Goal: Task Accomplishment & Management: Manage account settings

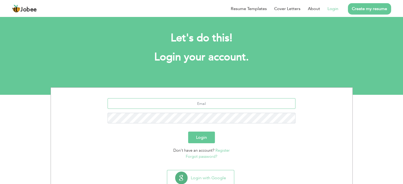
click at [186, 100] on input "text" at bounding box center [201, 103] width 188 height 11
type input "[EMAIL_ADDRESS][DOMAIN_NAME]"
click at [210, 138] on button "Login" at bounding box center [201, 138] width 27 height 12
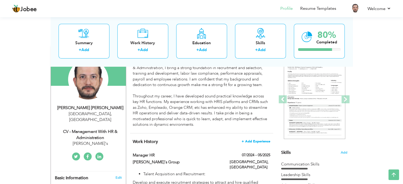
click at [253, 141] on span "+ Add Experience" at bounding box center [255, 141] width 29 height 4
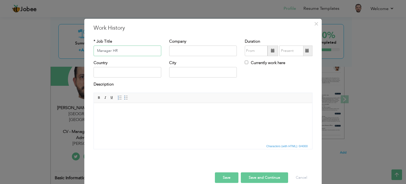
type input "Manager HR"
click at [179, 51] on input "text" at bounding box center [203, 51] width 68 height 11
type input "Kasib Associates"
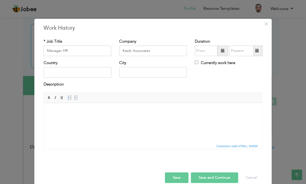
click at [218, 51] on span at bounding box center [223, 51] width 11 height 11
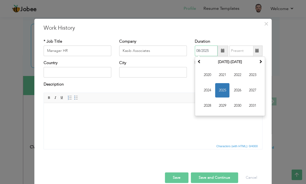
click at [217, 88] on span "2025" at bounding box center [222, 90] width 14 height 14
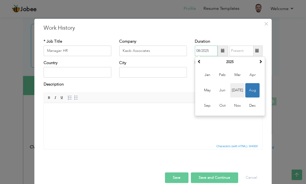
click at [233, 92] on span "Jul" at bounding box center [238, 90] width 14 height 14
type input "07/2025"
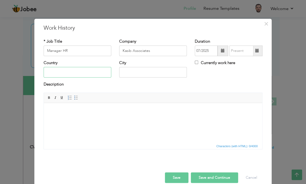
click at [81, 72] on input "text" at bounding box center [78, 72] width 68 height 11
type input "[GEOGRAPHIC_DATA]"
click at [94, 119] on html at bounding box center [153, 111] width 219 height 16
click at [112, 116] on html at bounding box center [153, 111] width 219 height 16
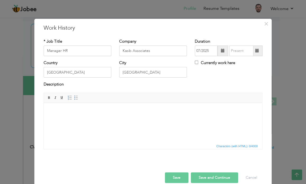
click at [117, 114] on html at bounding box center [153, 111] width 219 height 16
click at [85, 116] on html at bounding box center [153, 111] width 219 height 16
click at [109, 119] on html at bounding box center [153, 111] width 219 height 16
drag, startPoint x: 108, startPoint y: 123, endPoint x: 72, endPoint y: 122, distance: 36.0
click at [72, 119] on html at bounding box center [153, 111] width 219 height 16
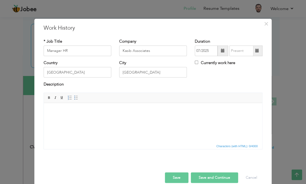
click at [98, 114] on html at bounding box center [153, 111] width 219 height 16
drag, startPoint x: 98, startPoint y: 114, endPoint x: 73, endPoint y: 126, distance: 27.7
click at [73, 119] on html at bounding box center [153, 111] width 219 height 16
click at [65, 117] on html at bounding box center [153, 111] width 219 height 16
click at [60, 115] on span "Paste" at bounding box center [71, 115] width 28 height 6
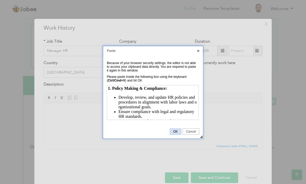
click at [177, 130] on span "OK" at bounding box center [175, 132] width 11 height 4
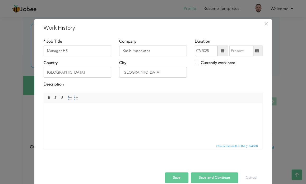
click at [75, 116] on html at bounding box center [153, 111] width 219 height 16
drag, startPoint x: 74, startPoint y: 115, endPoint x: 62, endPoint y: 116, distance: 12.4
click at [62, 116] on html at bounding box center [153, 111] width 219 height 16
click at [61, 109] on body at bounding box center [153, 111] width 208 height 6
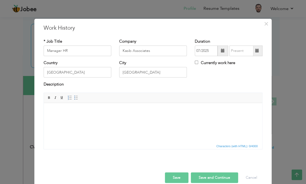
click at [61, 109] on body at bounding box center [153, 111] width 208 height 6
click at [92, 117] on span "Paste" at bounding box center [103, 116] width 28 height 6
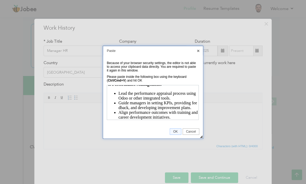
scroll to position [300, 0]
click at [176, 131] on span "OK" at bounding box center [175, 132] width 11 height 4
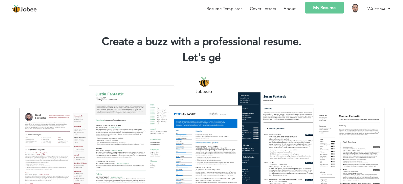
click at [302, 7] on link "My Resume" at bounding box center [324, 8] width 38 height 12
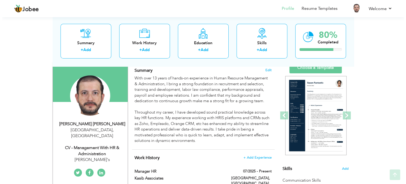
scroll to position [106, 0]
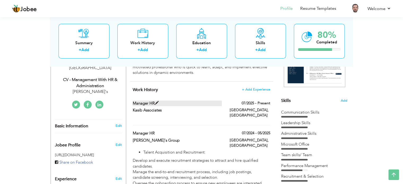
click at [144, 102] on label "Manager HR" at bounding box center [177, 104] width 89 height 6
type input "Manager HR"
type input "Kasib Associates"
type input "07/2025"
type input "[GEOGRAPHIC_DATA]"
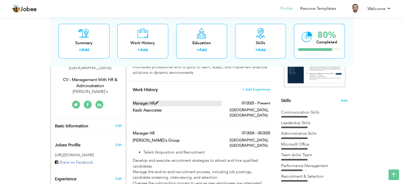
type input "[GEOGRAPHIC_DATA]"
checkbox input "true"
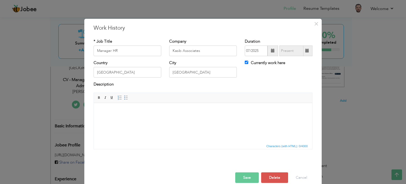
click at [163, 119] on html at bounding box center [203, 111] width 219 height 16
click at [129, 119] on html at bounding box center [203, 111] width 219 height 16
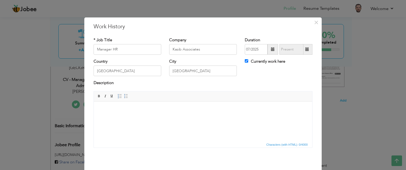
click at [111, 109] on body at bounding box center [203, 110] width 208 height 6
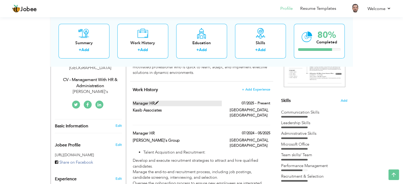
click at [138, 103] on label "Manager HR" at bounding box center [177, 104] width 89 height 6
type input "Manager HR"
type input "Kasib Associates"
type input "07/2025"
type input "[GEOGRAPHIC_DATA]"
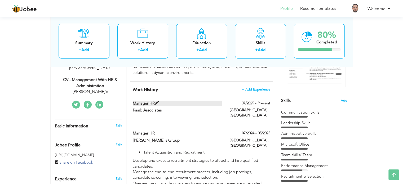
type input "[GEOGRAPHIC_DATA]"
checkbox input "true"
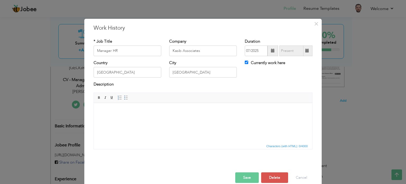
click at [123, 118] on html at bounding box center [203, 111] width 219 height 16
click at [124, 112] on body at bounding box center [203, 111] width 208 height 6
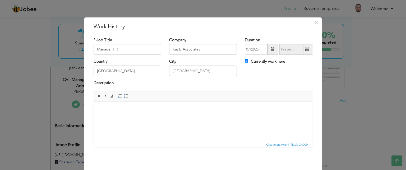
click at [177, 118] on html at bounding box center [203, 109] width 219 height 16
click at [133, 110] on body at bounding box center [203, 110] width 208 height 6
click at [124, 97] on span at bounding box center [126, 96] width 4 height 4
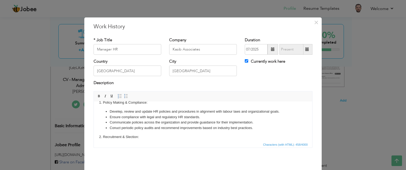
scroll to position [11, 0]
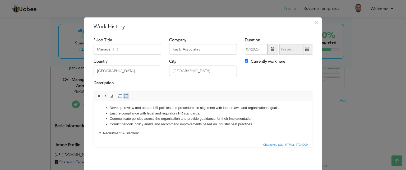
click at [124, 95] on span at bounding box center [126, 96] width 4 height 4
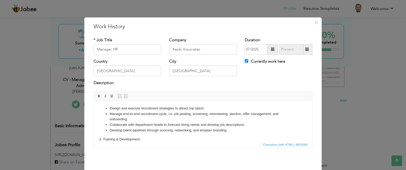
scroll to position [50, 0]
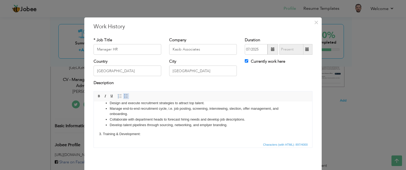
click at [125, 94] on span at bounding box center [126, 96] width 4 height 4
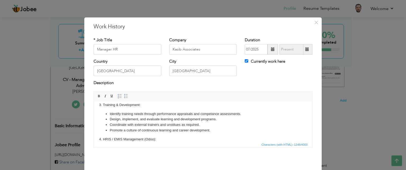
scroll to position [84, 0]
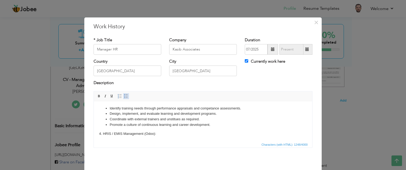
click at [126, 96] on link "Insert/Remove Bulleted List" at bounding box center [126, 96] width 6 height 6
click at [160, 135] on body "1. Policy Making & Compliance: Develep, review and update HR policies and proce…" at bounding box center [203, 83] width 208 height 123
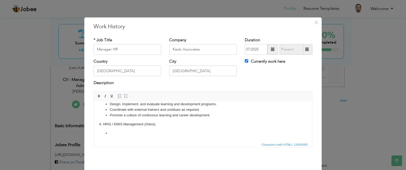
click at [128, 133] on li at bounding box center [203, 133] width 187 height 6
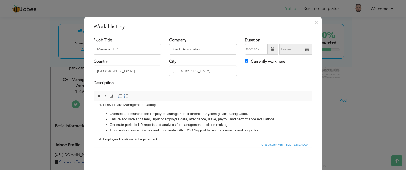
scroll to position [119, 0]
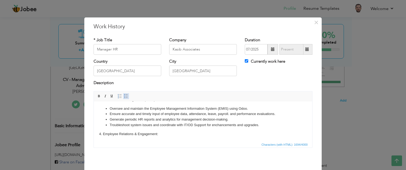
click at [123, 96] on link "Insert/Remove Bulleted List" at bounding box center [126, 96] width 6 height 6
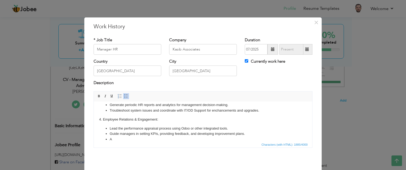
scroll to position [133, 0]
click at [193, 132] on li "Guide managers in setting KPIs, providing feedback, and developing improvement …" at bounding box center [203, 134] width 187 height 6
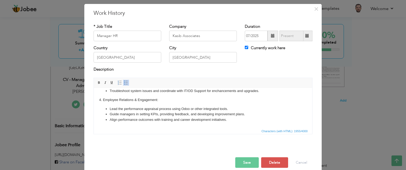
scroll to position [20, 0]
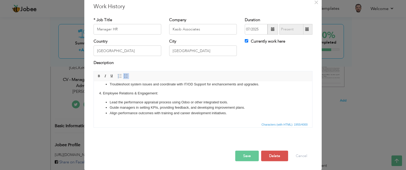
click at [246, 155] on button "Save" at bounding box center [248, 156] width 24 height 11
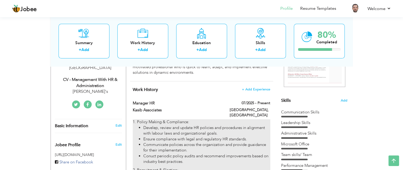
scroll to position [0, 0]
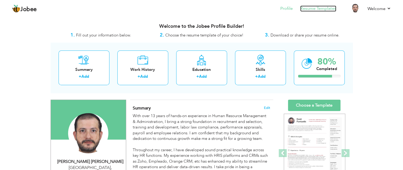
click at [312, 10] on link "Resume Templates" at bounding box center [318, 9] width 36 height 6
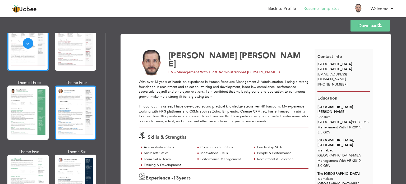
scroll to position [53, 0]
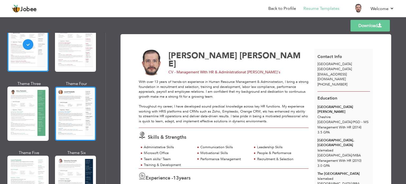
click at [78, 107] on div at bounding box center [75, 114] width 41 height 54
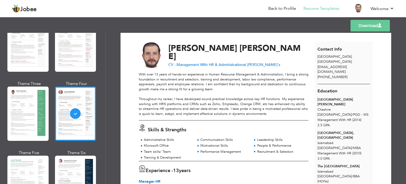
scroll to position [0, 0]
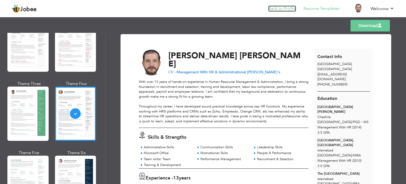
click at [291, 7] on link "Back to Profile" at bounding box center [283, 9] width 28 height 6
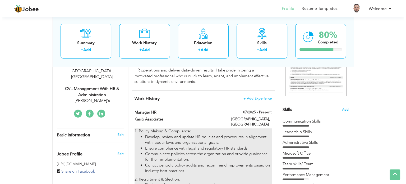
scroll to position [106, 0]
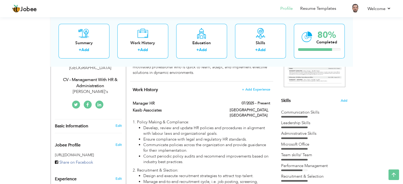
click at [93, 89] on div "Esajee's" at bounding box center [90, 92] width 71 height 6
type input "[PERSON_NAME]"
type input "[PHONE_NUMBER]"
select select "number:166"
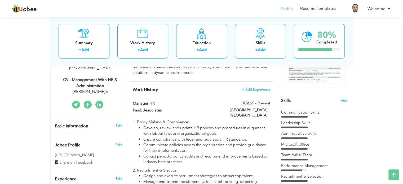
type input "[GEOGRAPHIC_DATA]"
select select "number:15"
type input "Esajee's"
type input "CV - Management With HR & Administration"
type input "linkedin.com/in/ahmeddabir"
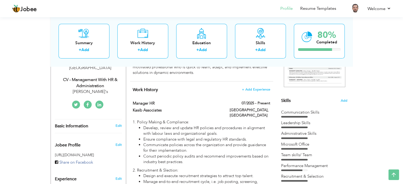
type input "facebook.com/sayyed.ahmeddabir"
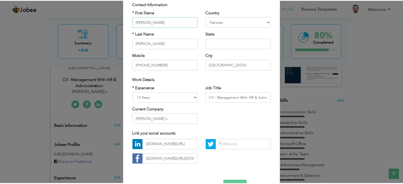
scroll to position [53, 0]
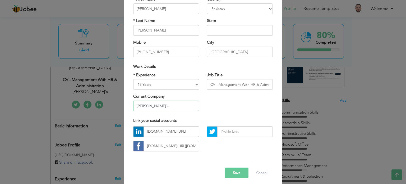
drag, startPoint x: 157, startPoint y: 105, endPoint x: 116, endPoint y: 106, distance: 41.3
click at [116, 106] on div "× Profile Contact Information * First Name Sayyed Muhammad Ahmed * Last Name Da…" at bounding box center [203, 92] width 406 height 184
type input "Kasib Associates"
click at [236, 172] on button "Save" at bounding box center [237, 173] width 24 height 11
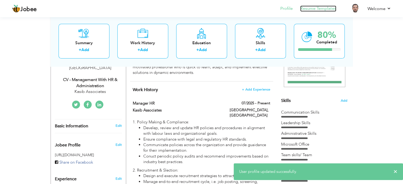
click at [316, 9] on link "Resume Templates" at bounding box center [318, 9] width 36 height 6
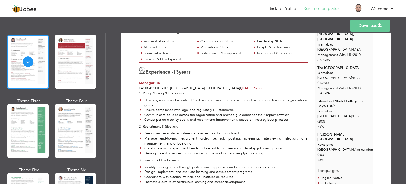
scroll to position [79, 0]
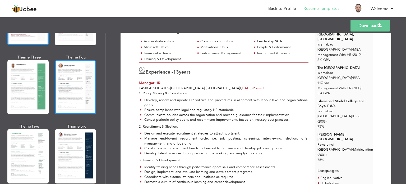
click at [82, 93] on div at bounding box center [75, 87] width 41 height 54
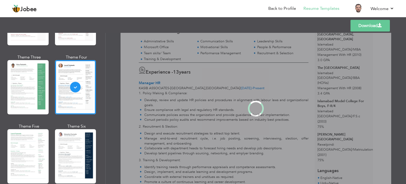
scroll to position [0, 0]
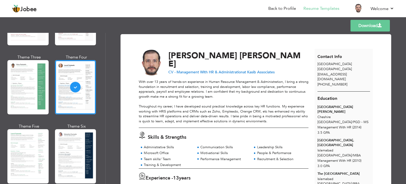
click at [371, 26] on link "Download" at bounding box center [370, 26] width 39 height 12
click at [291, 7] on link "Back to Profile" at bounding box center [283, 9] width 28 height 6
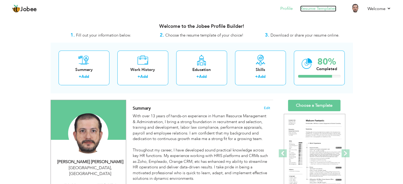
click at [315, 10] on link "Resume Templates" at bounding box center [318, 9] width 36 height 6
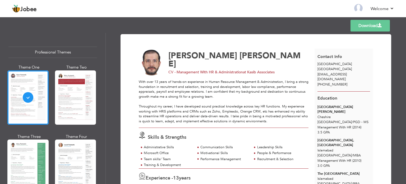
click at [80, 155] on div at bounding box center [75, 166] width 41 height 54
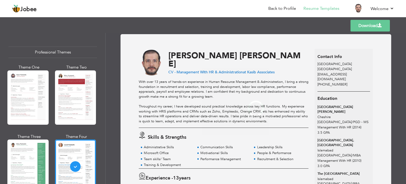
click at [379, 19] on div "Templates Download" at bounding box center [203, 25] width 406 height 17
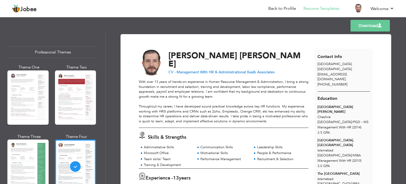
click at [377, 24] on link "Download" at bounding box center [370, 26] width 39 height 12
click at [279, 8] on link "Back to Profile" at bounding box center [283, 9] width 28 height 6
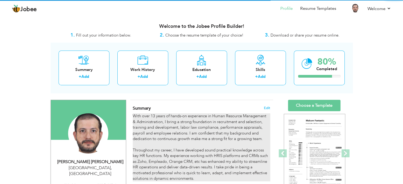
scroll to position [26, 0]
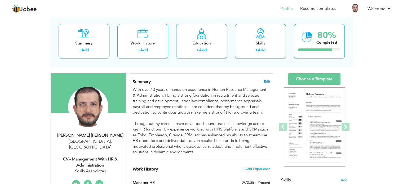
click at [265, 80] on span "Edit" at bounding box center [267, 82] width 6 height 4
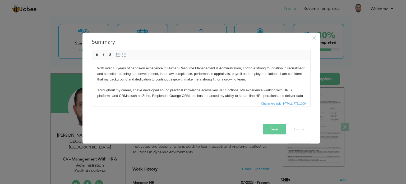
click at [149, 95] on body "With over 13 years of hands-on experience in Human Resource Management & Admini…" at bounding box center [201, 87] width 208 height 44
click at [272, 127] on button "Save" at bounding box center [275, 129] width 24 height 11
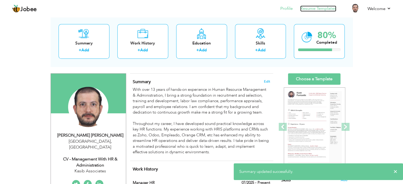
click at [321, 10] on link "Resume Templates" at bounding box center [318, 9] width 36 height 6
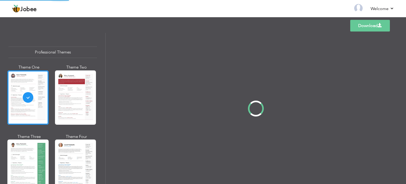
click at [79, 162] on div "Professional Themes Theme One Theme Two Theme Three Theme Four" at bounding box center [203, 108] width 406 height 151
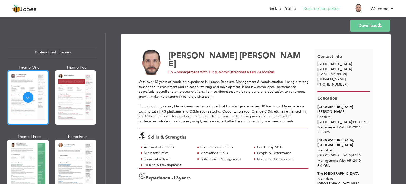
click at [376, 23] on link "Download" at bounding box center [370, 26] width 39 height 12
